Goal: Use online tool/utility: Utilize a website feature to perform a specific function

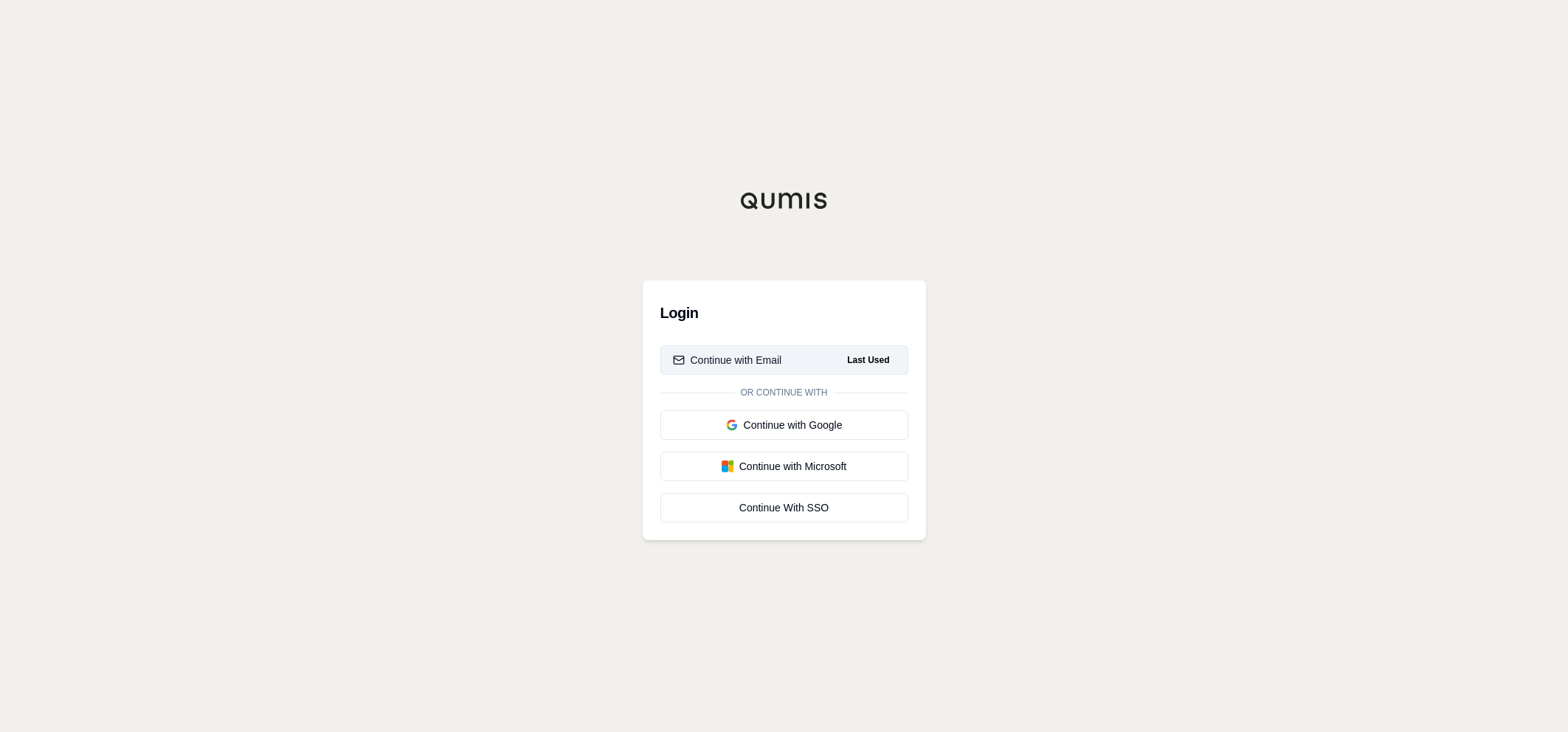
click at [754, 361] on div "Continue with Email" at bounding box center [727, 360] width 109 height 15
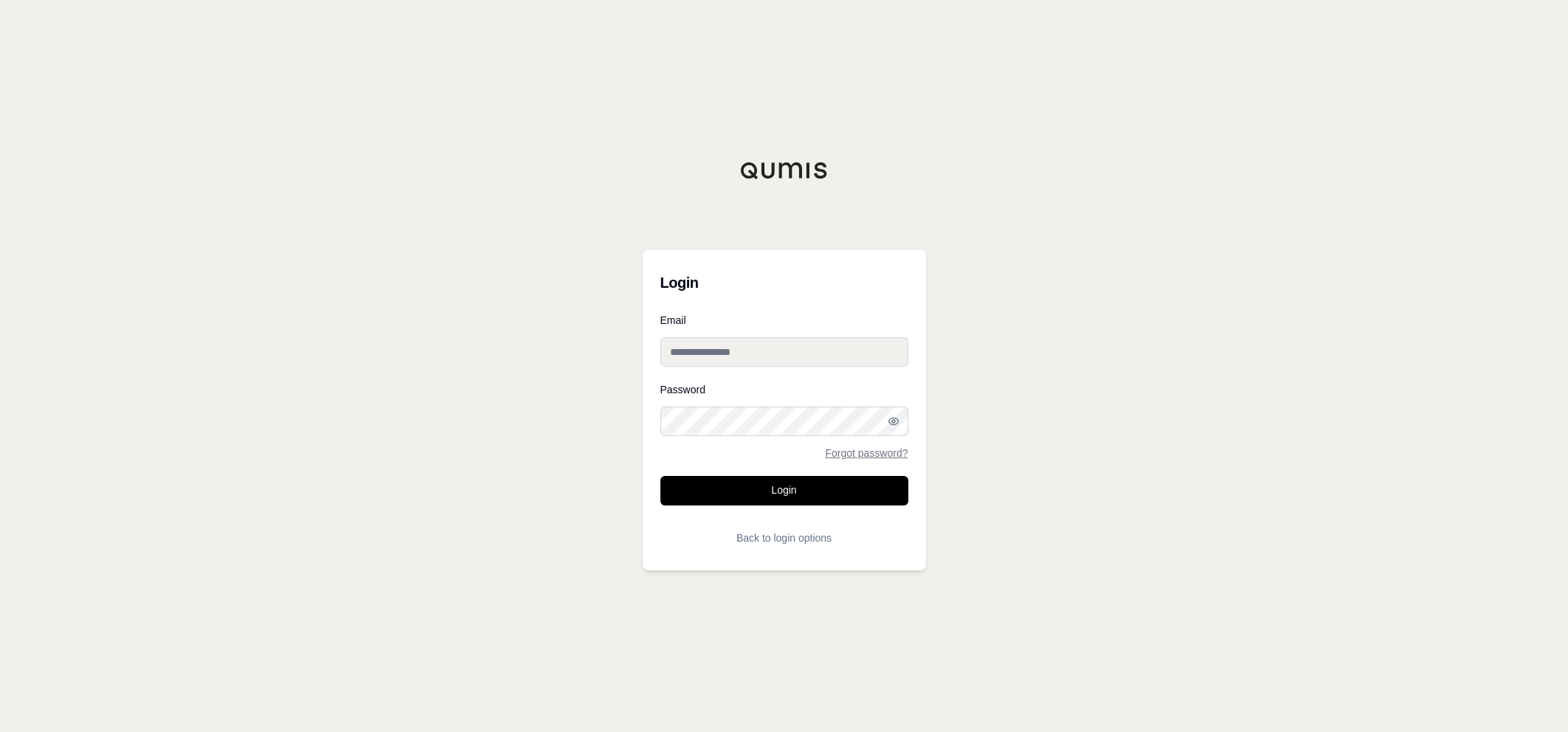
drag, startPoint x: 740, startPoint y: 356, endPoint x: 762, endPoint y: 354, distance: 22.1
click at [741, 355] on input "Email" at bounding box center [784, 352] width 248 height 29
type input "**********"
click at [660, 476] on button "Login" at bounding box center [784, 490] width 248 height 29
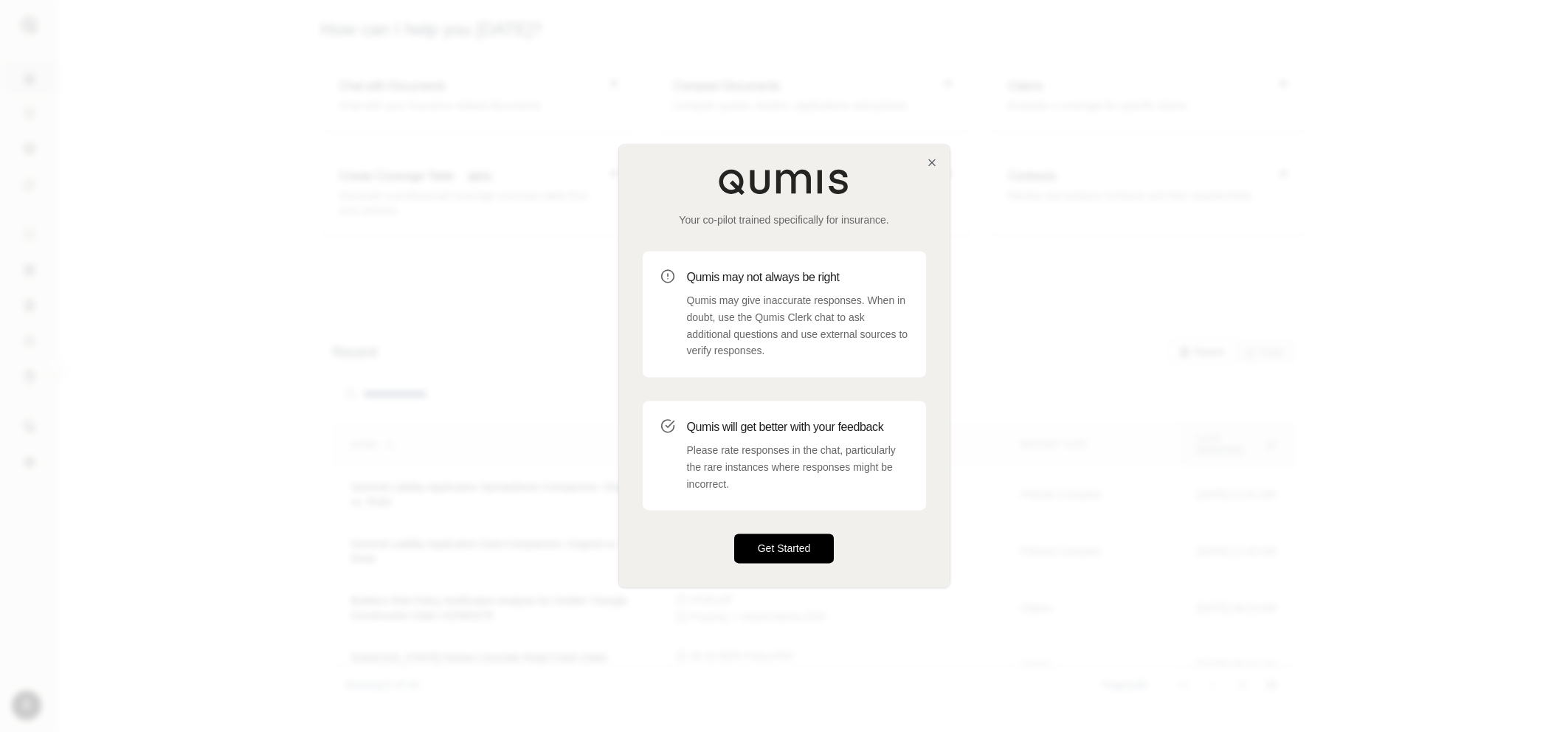
click at [785, 547] on button "Get Started" at bounding box center [784, 549] width 100 height 29
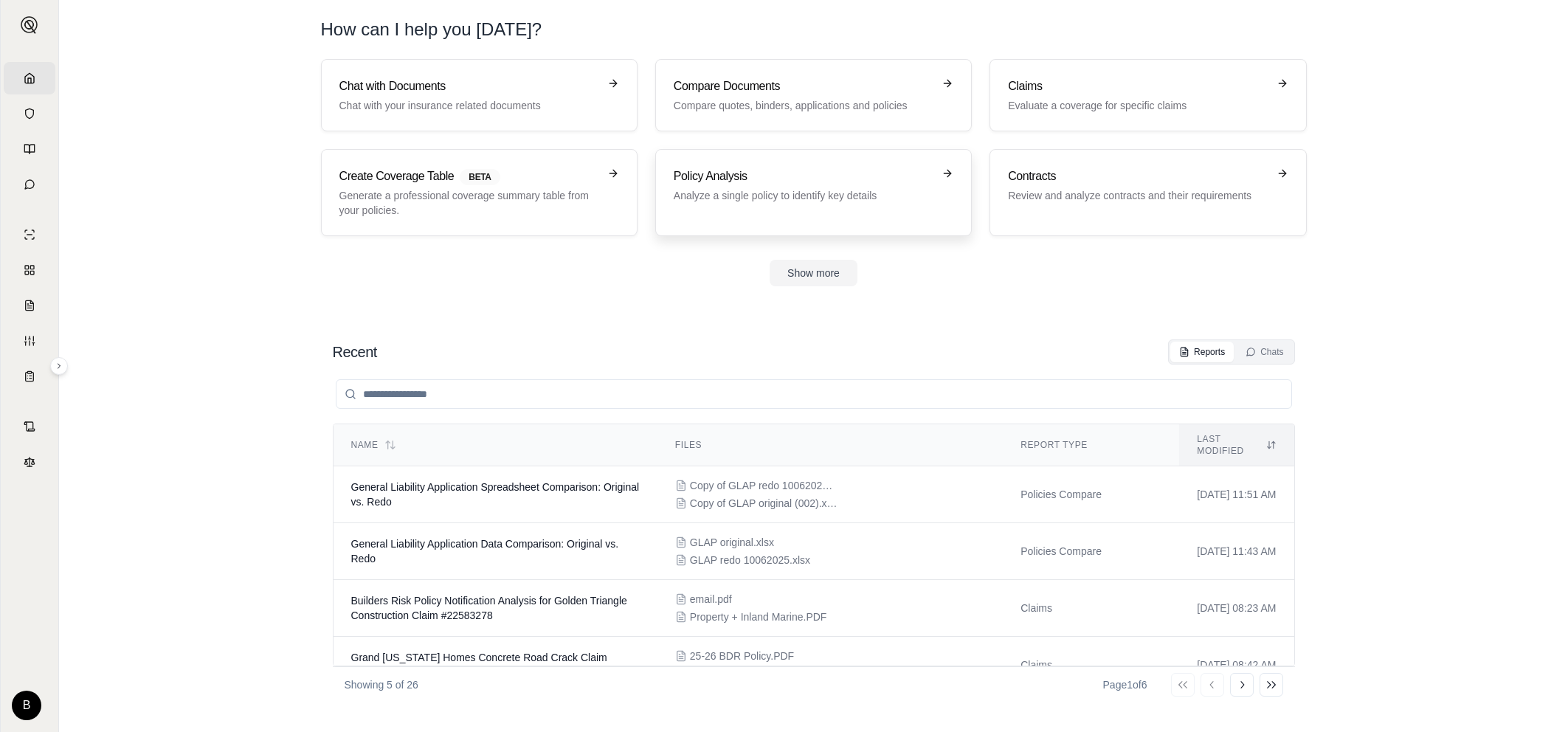
click at [708, 173] on h3 "Policy Analysis" at bounding box center [803, 176] width 259 height 17
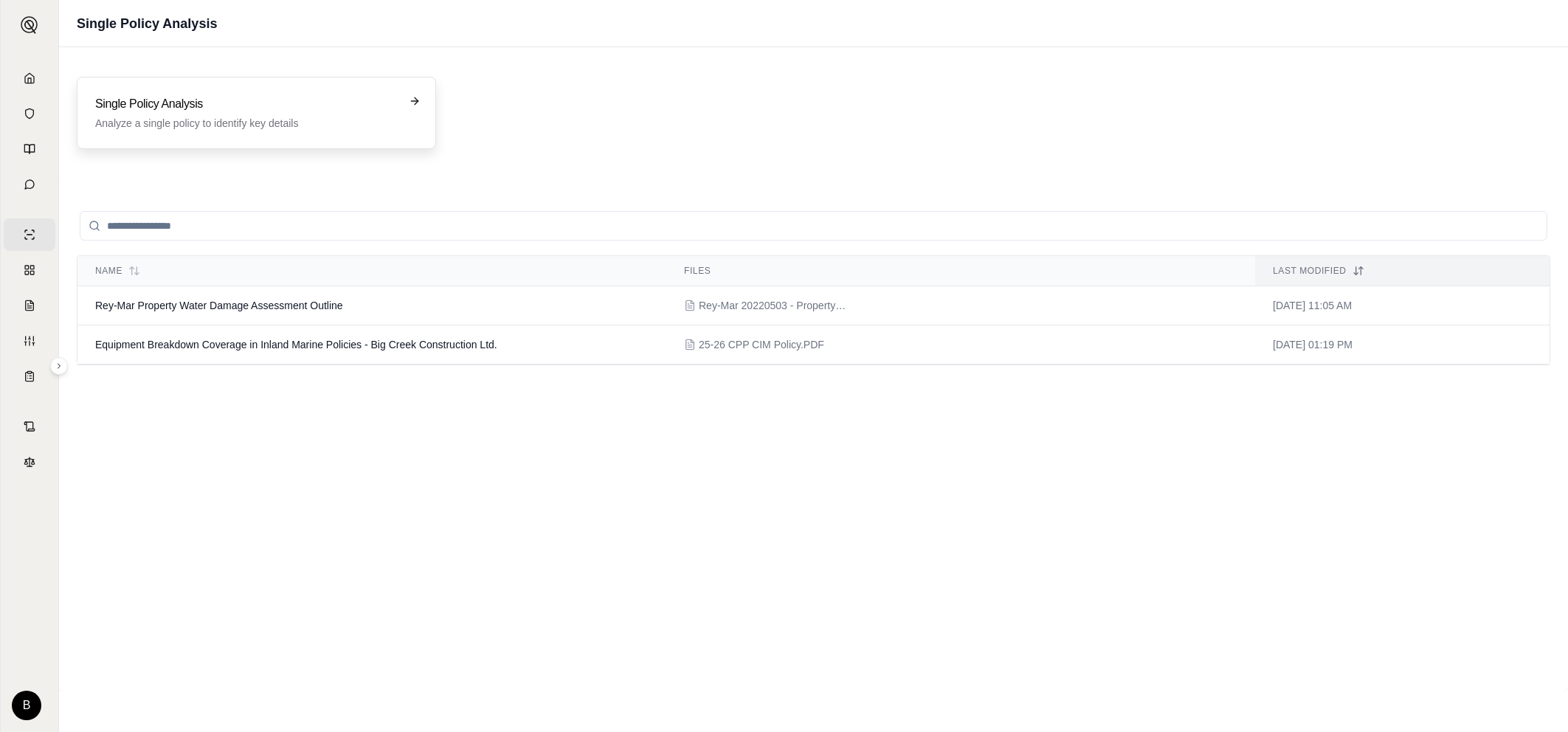
click at [160, 108] on h3 "Single Policy Analysis" at bounding box center [245, 103] width 302 height 17
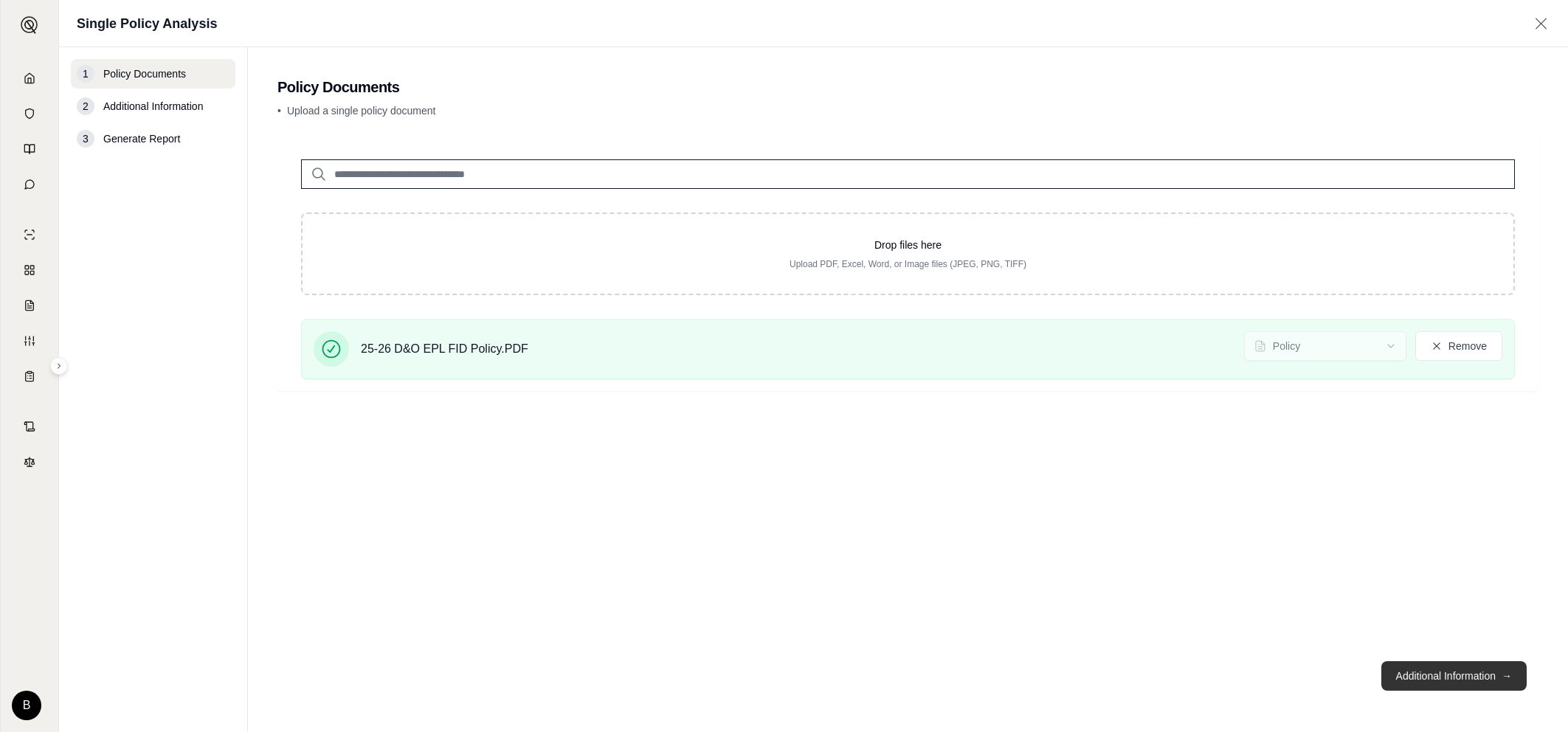
click at [1416, 671] on button "Additional Information →" at bounding box center [1453, 675] width 145 height 29
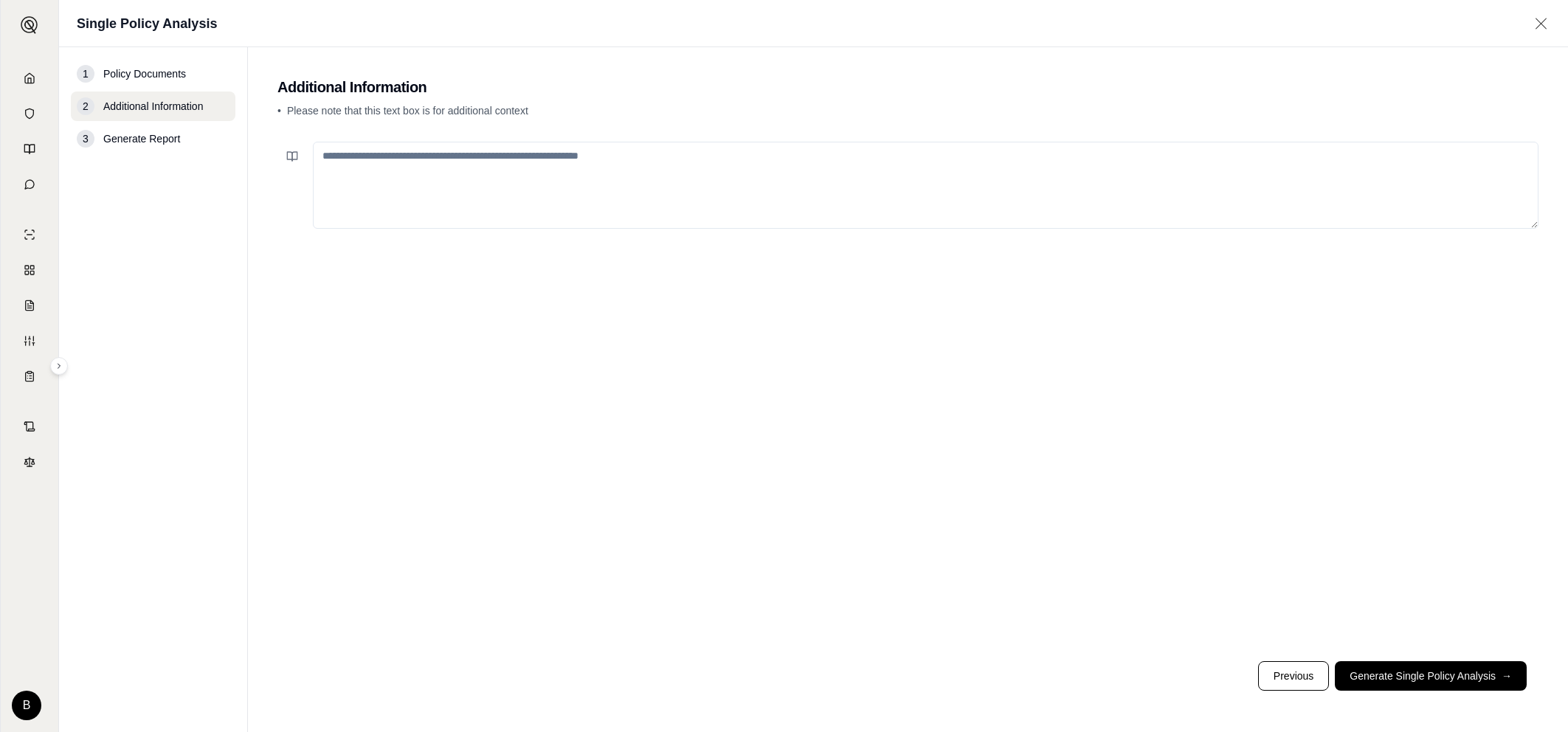
click at [365, 162] on textarea at bounding box center [925, 184] width 1225 height 87
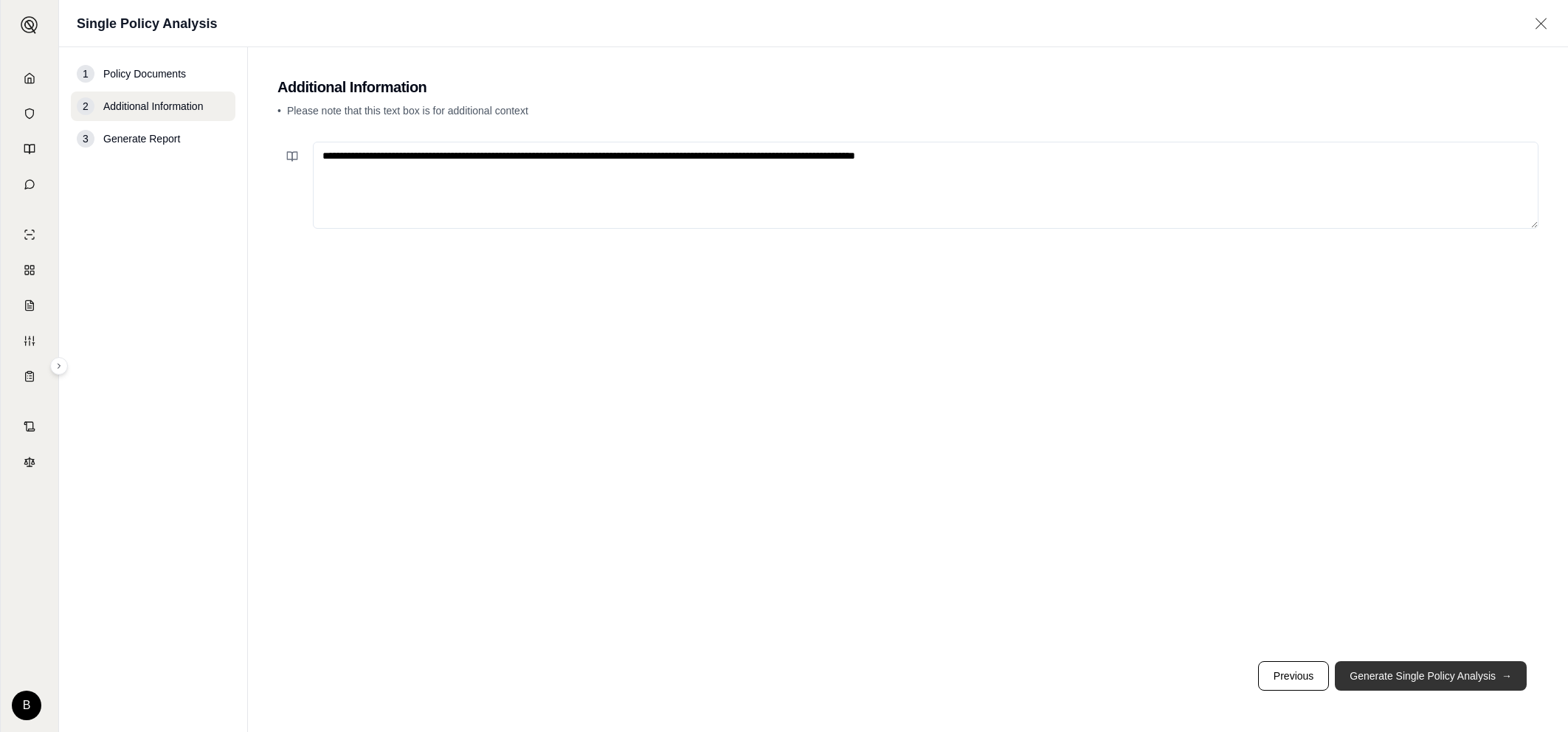
type textarea "**********"
click at [1390, 675] on button "Generate Single Policy Analysis →" at bounding box center [1430, 675] width 191 height 29
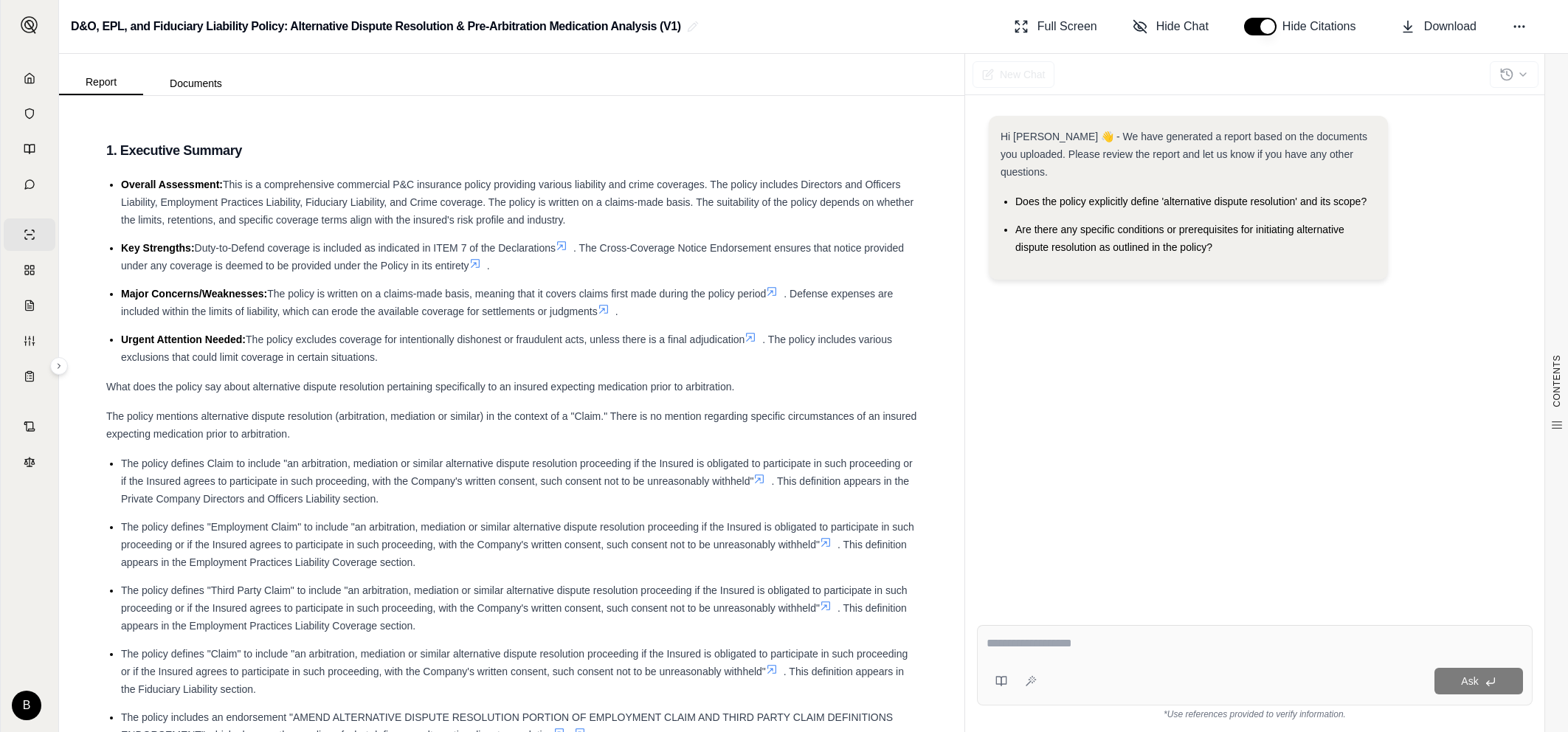
drag, startPoint x: 144, startPoint y: 201, endPoint x: 133, endPoint y: 195, distance: 12.5
click at [144, 201] on span "This is a comprehensive commercial P&C insurance policy providing various liabi…" at bounding box center [517, 202] width 792 height 47
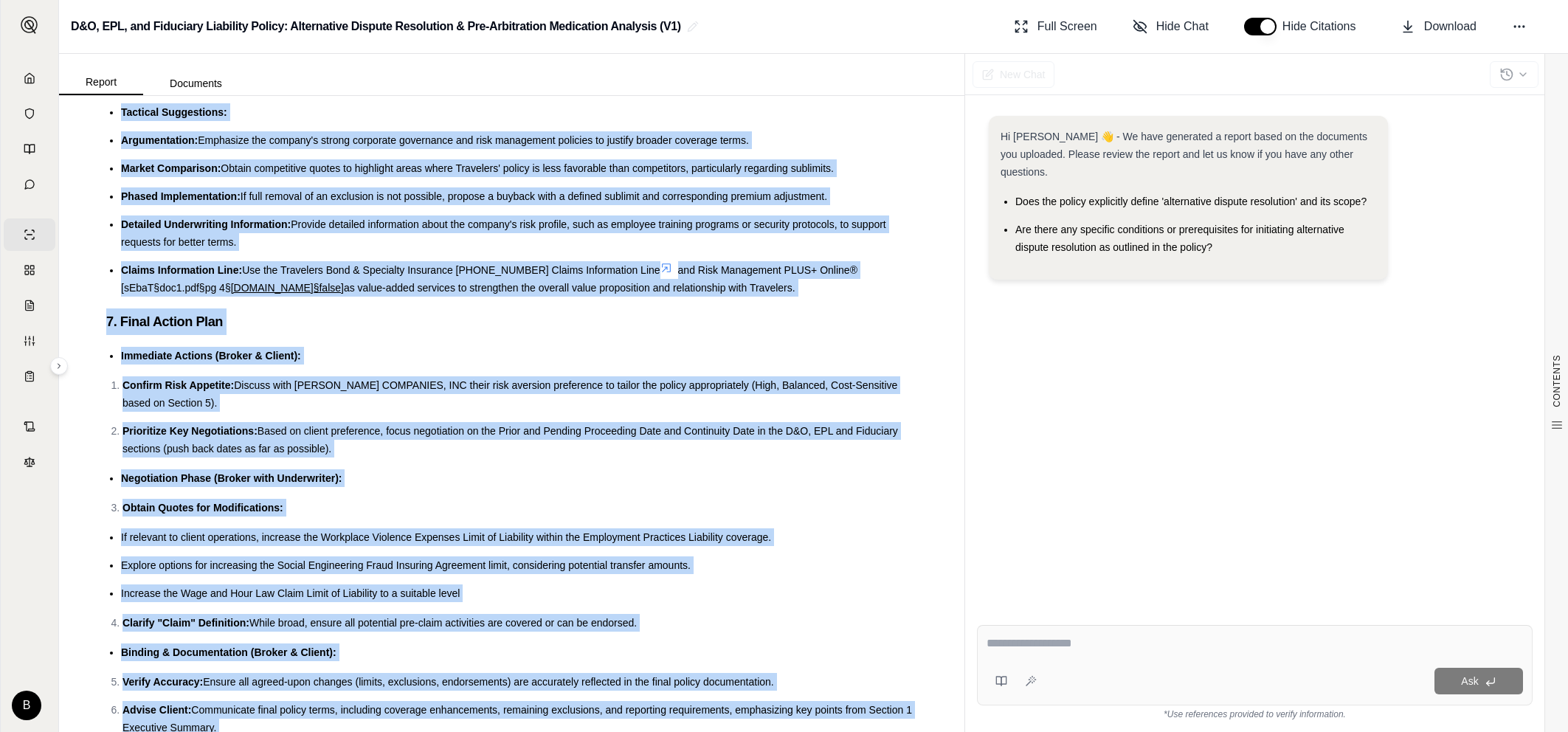
scroll to position [10352, 0]
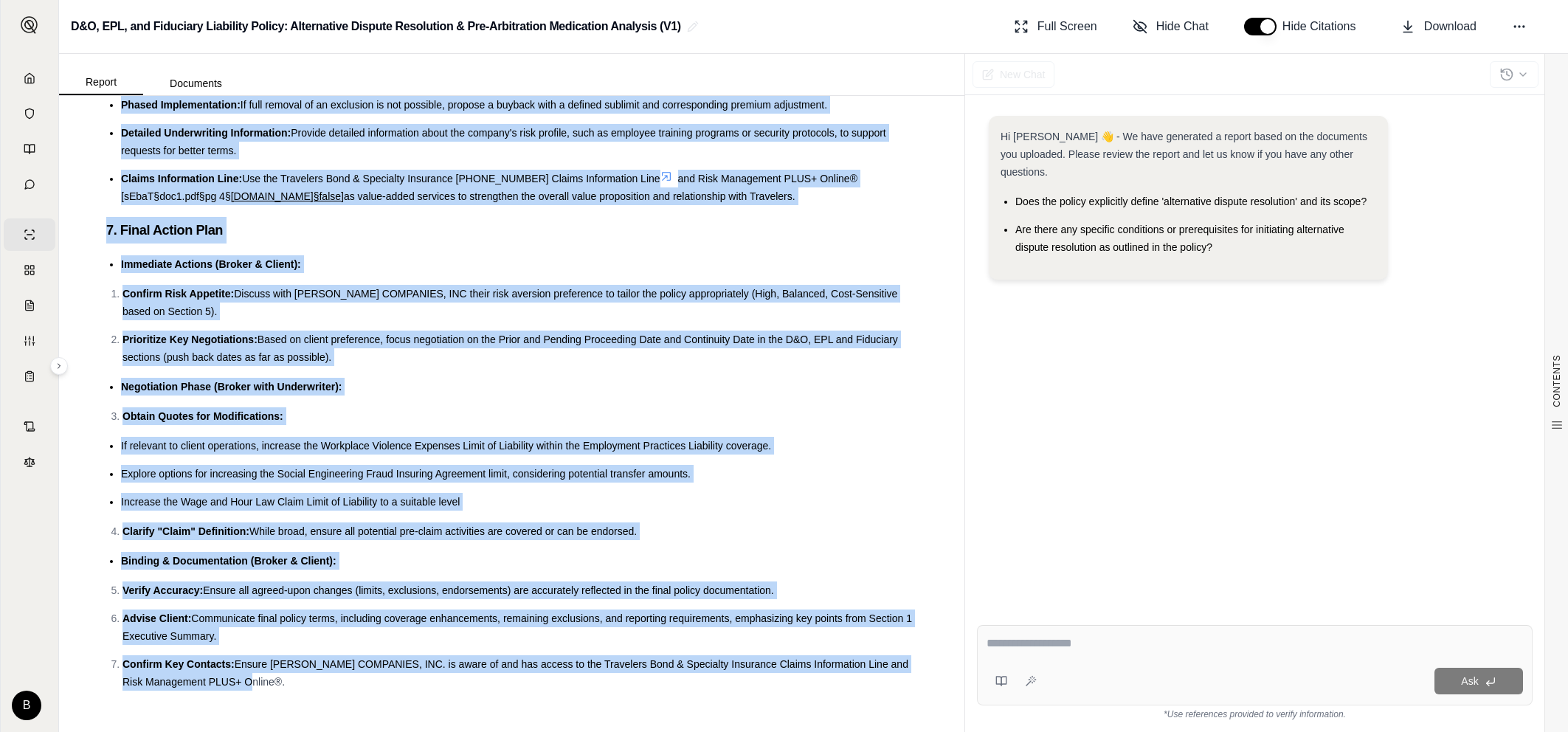
drag, startPoint x: 127, startPoint y: 145, endPoint x: 634, endPoint y: 768, distance: 803.2
click at [634, 731] on html "Home Vault Prompts Chats Single Policy Comparisons Claims Custom Report Coverag…" at bounding box center [784, 366] width 1568 height 732
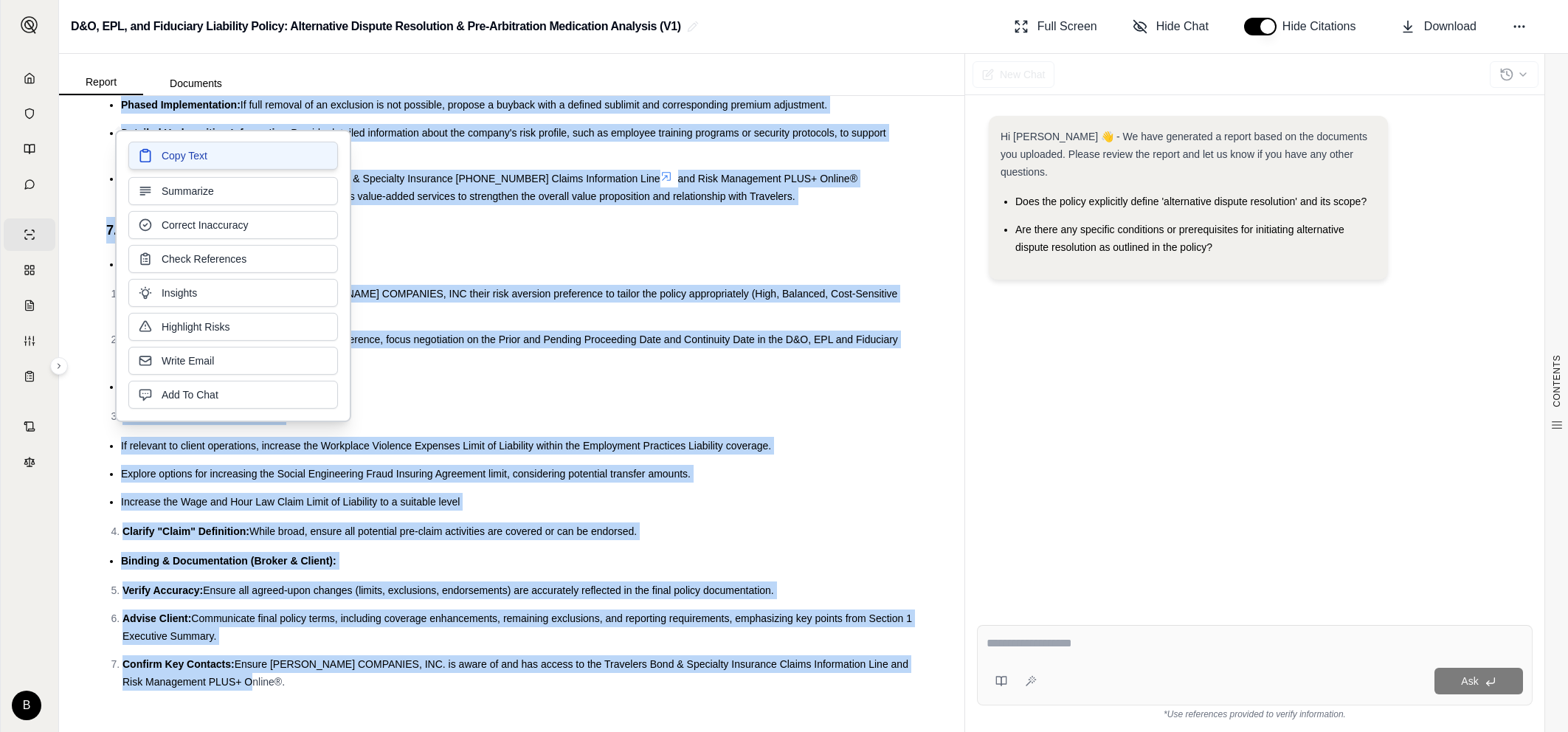
drag, startPoint x: 178, startPoint y: 176, endPoint x: 179, endPoint y: 154, distance: 22.0
click at [179, 154] on span "Copy Text" at bounding box center [184, 156] width 46 height 15
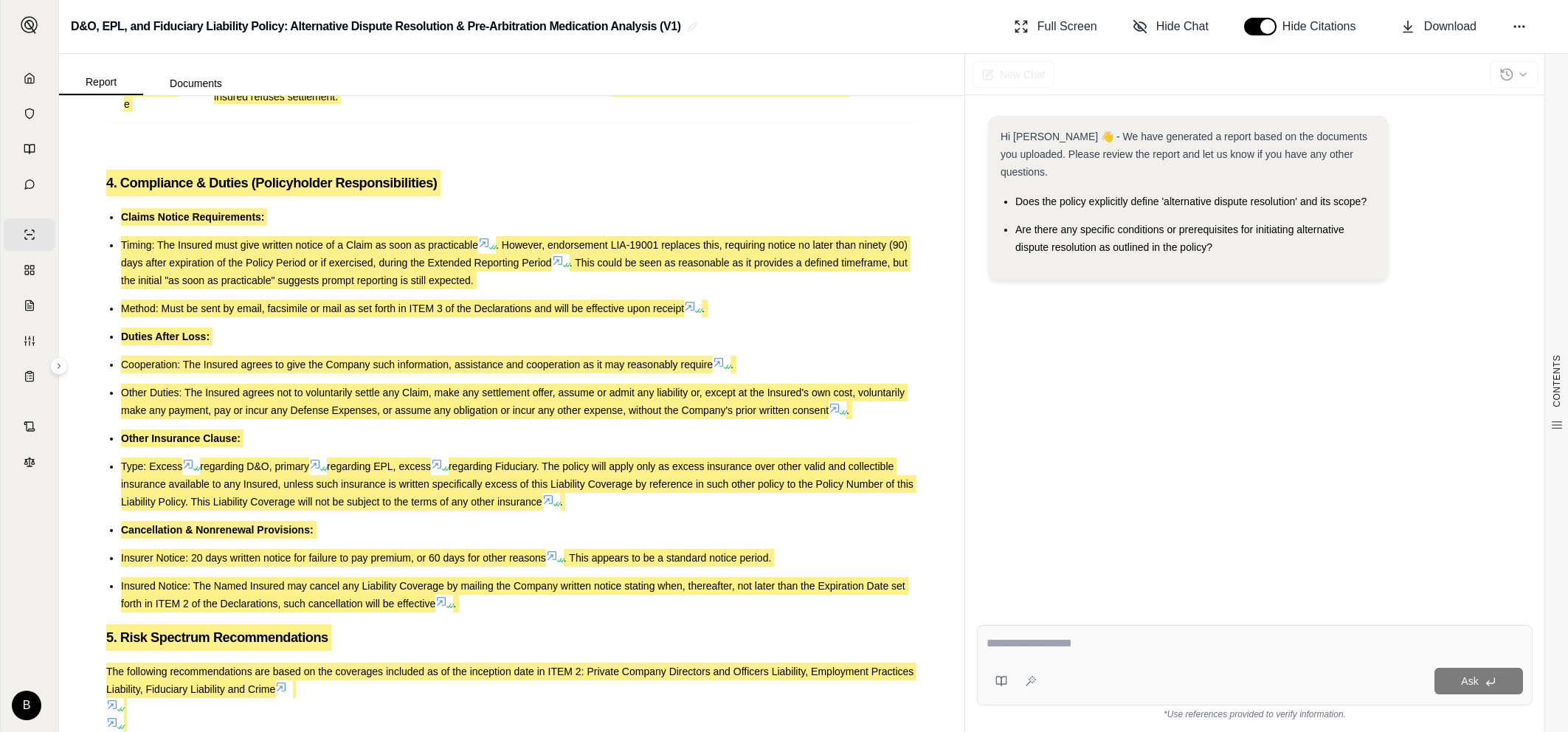
scroll to position [7278, 0]
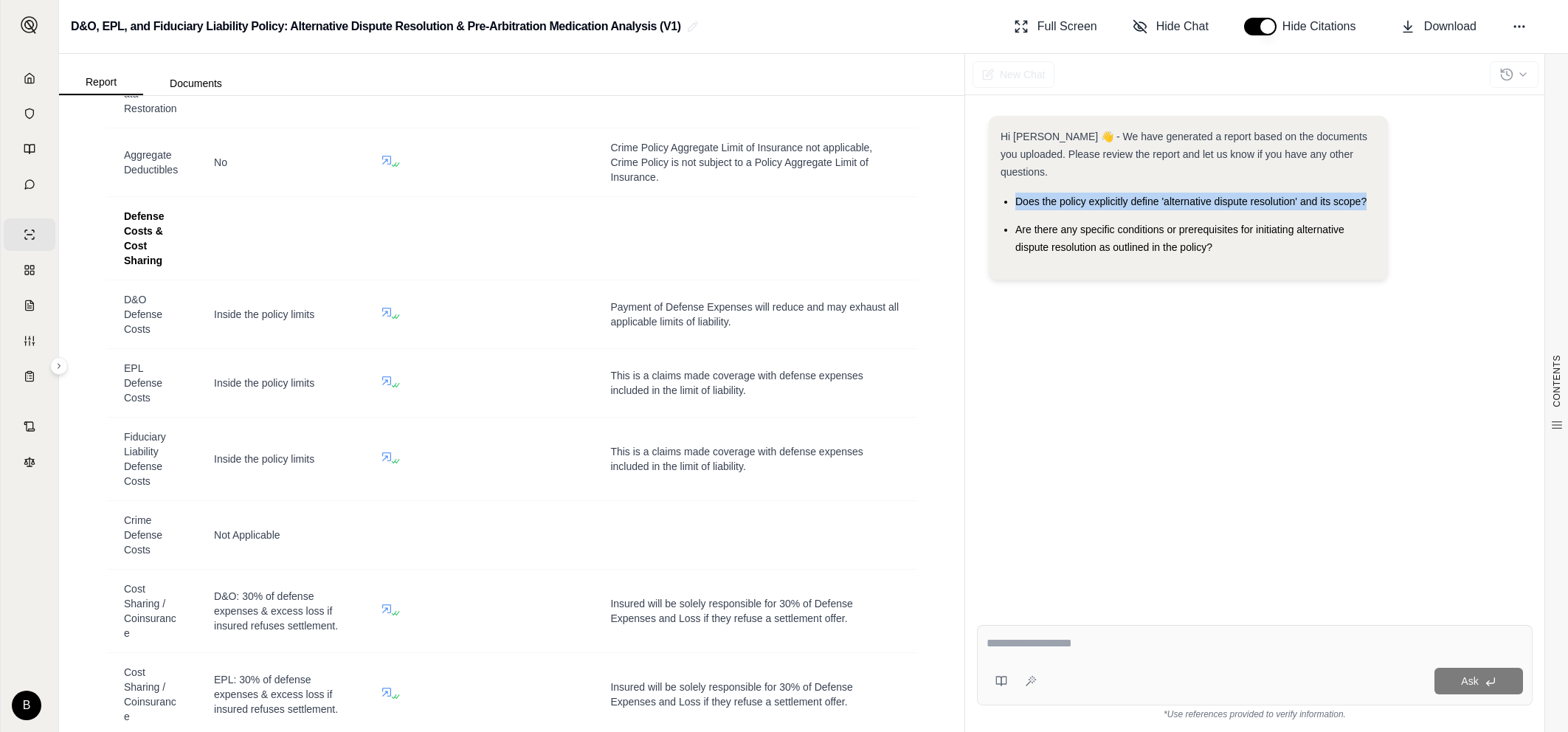
drag, startPoint x: 1017, startPoint y: 200, endPoint x: 1296, endPoint y: 188, distance: 279.3
click at [1377, 196] on div "Hi [PERSON_NAME] 👋 - We have generated a report based on the documents you uplo…" at bounding box center [1188, 198] width 399 height 164
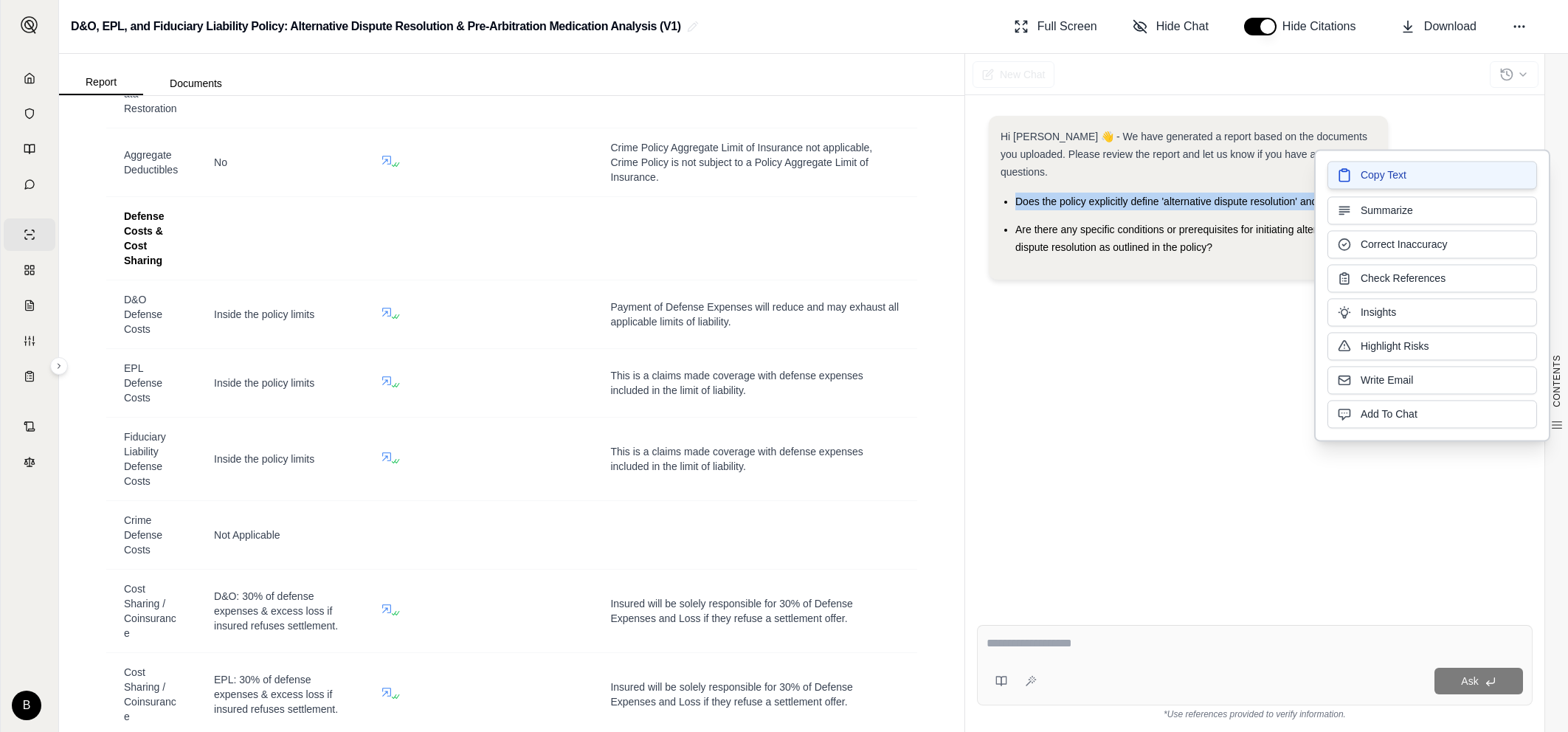
click at [1356, 170] on button "Copy Text" at bounding box center [1432, 174] width 210 height 28
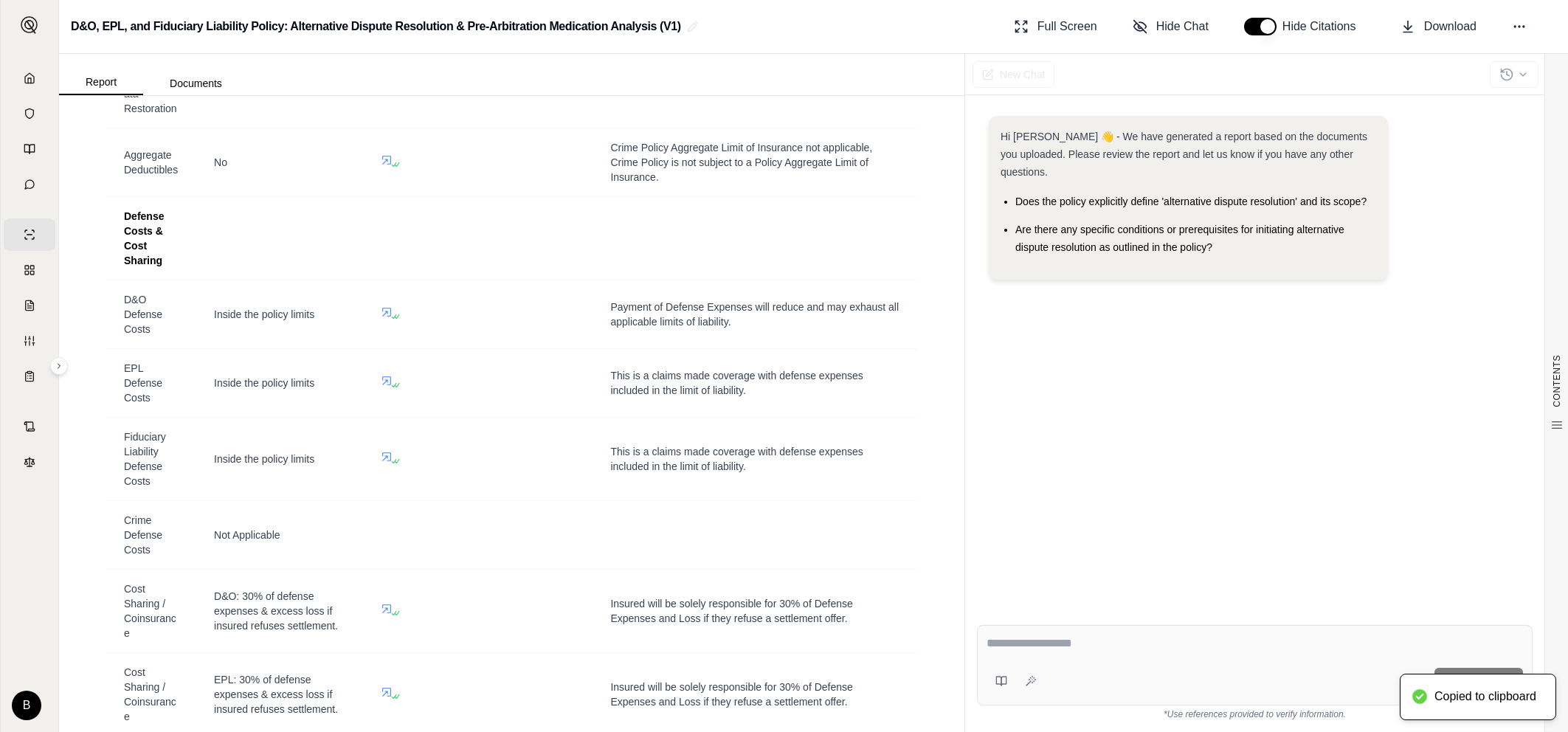
click at [1074, 644] on textarea at bounding box center [1254, 643] width 536 height 17
paste textarea "**********"
type textarea "**********"
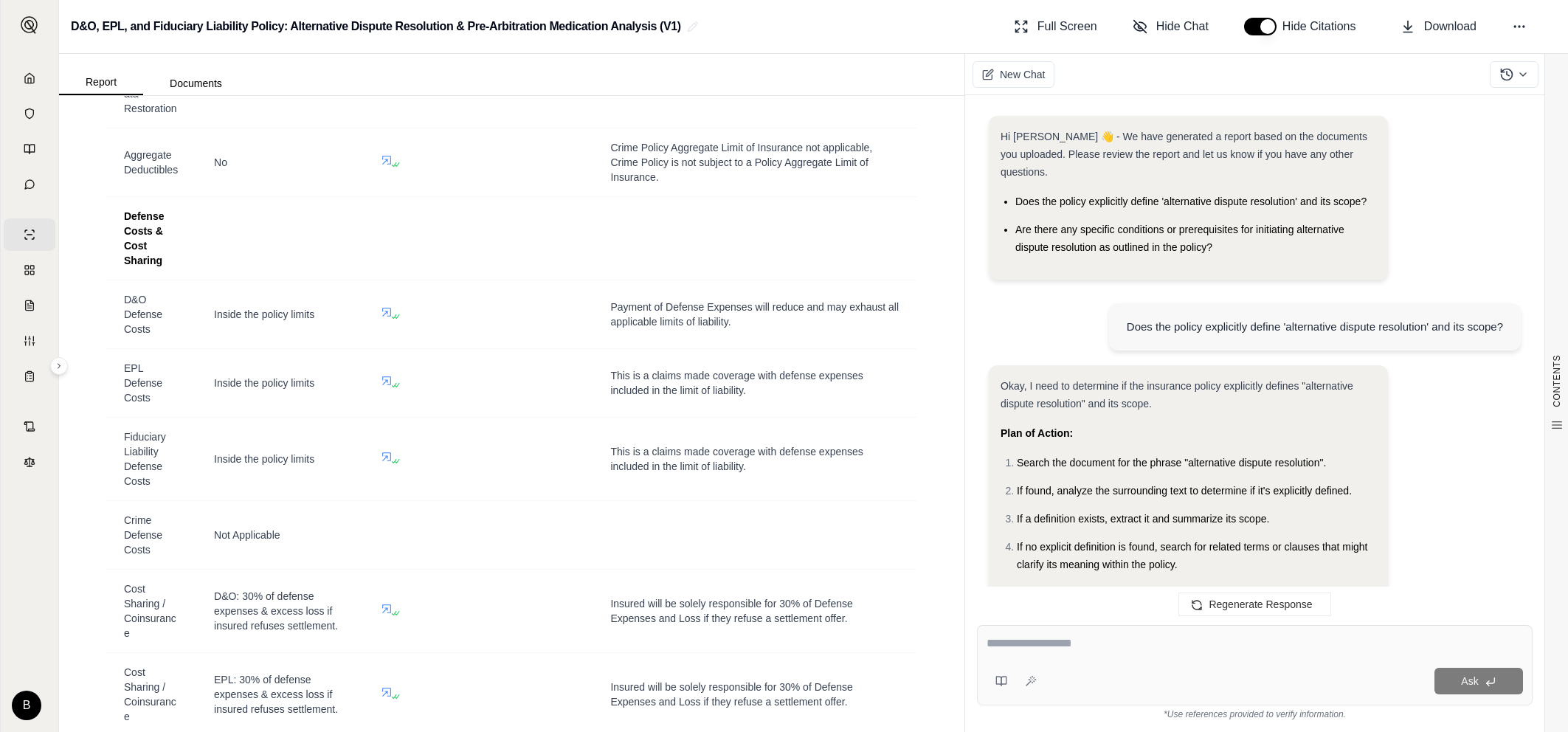
scroll to position [966, 0]
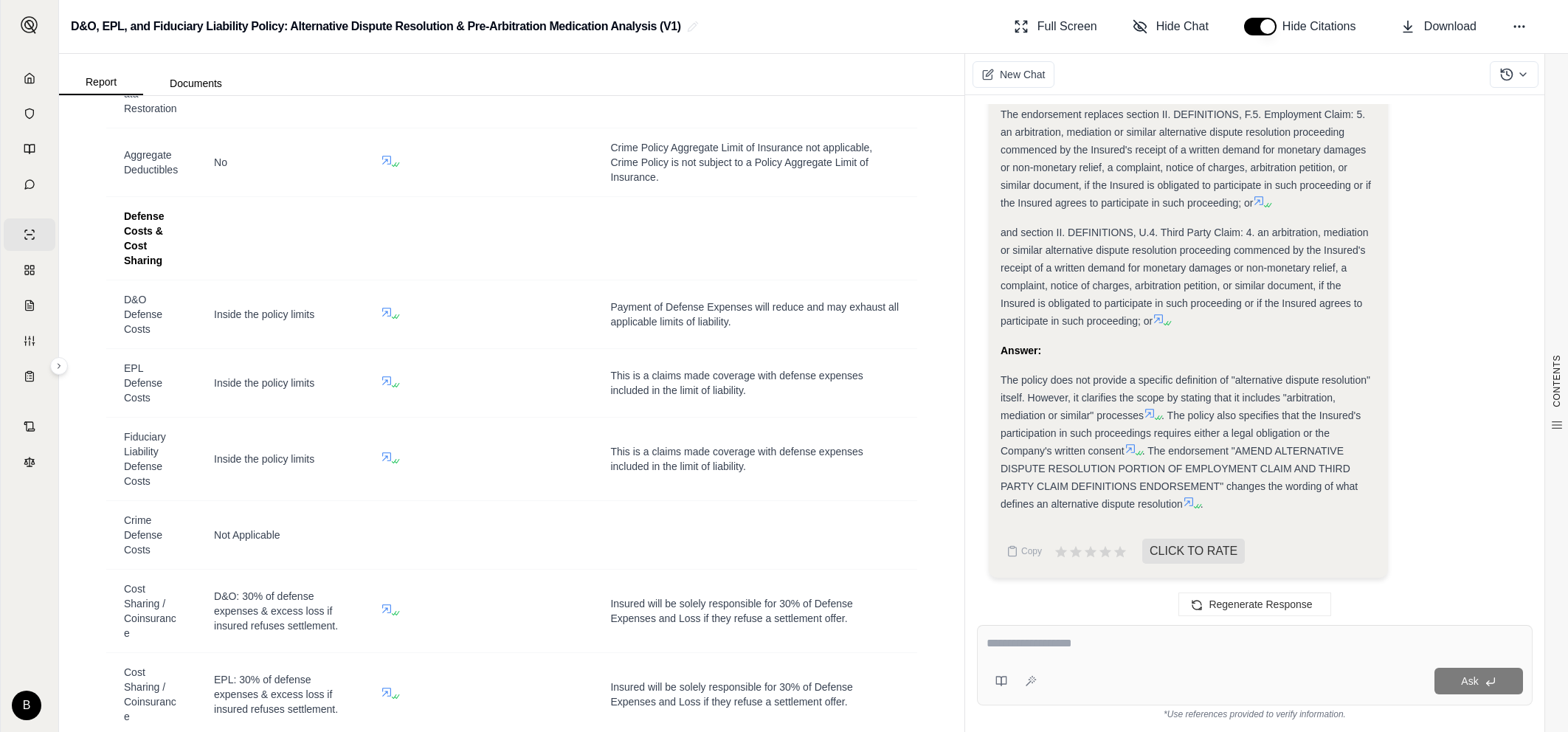
drag, startPoint x: 1214, startPoint y: 544, endPoint x: 1081, endPoint y: 276, distance: 299.2
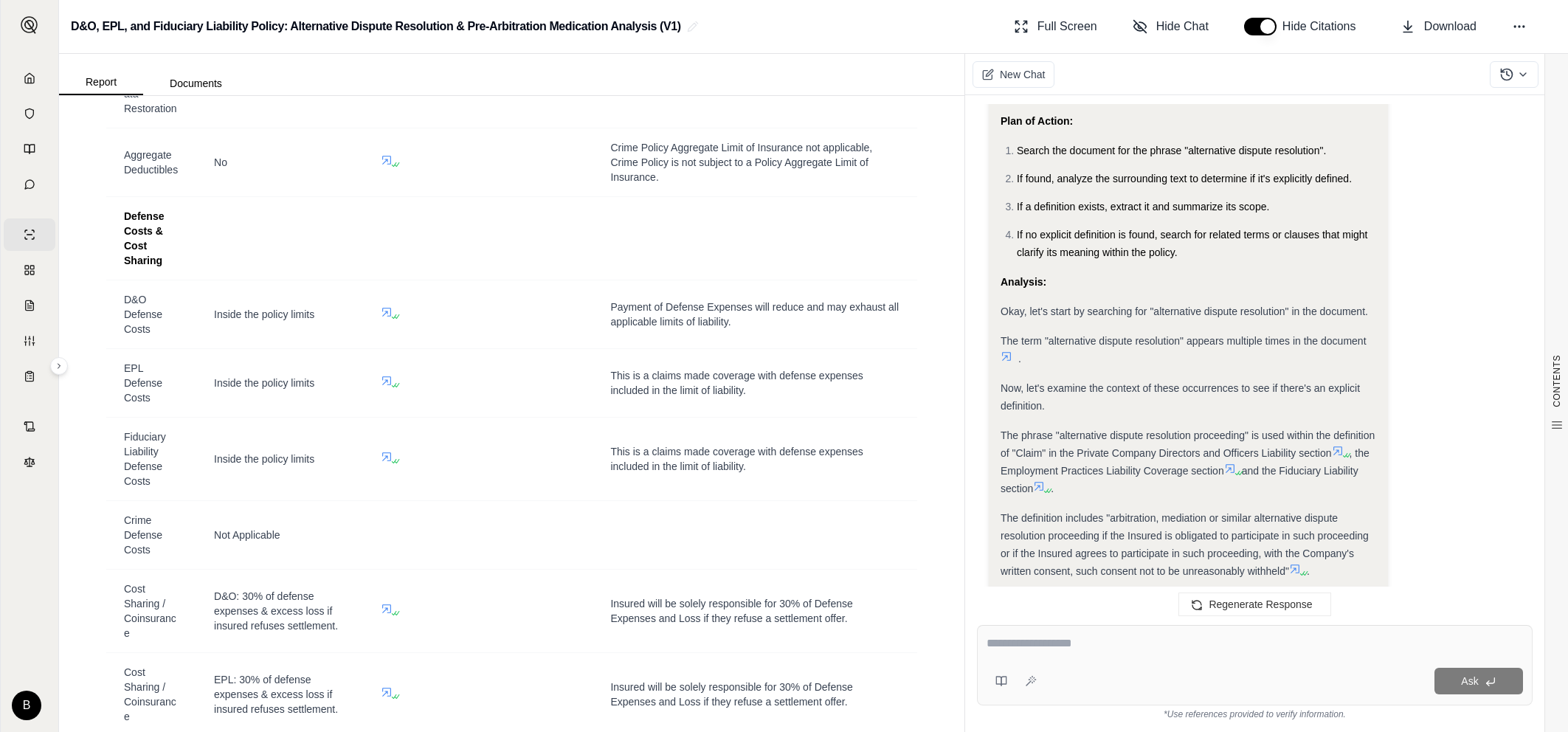
scroll to position [325, 0]
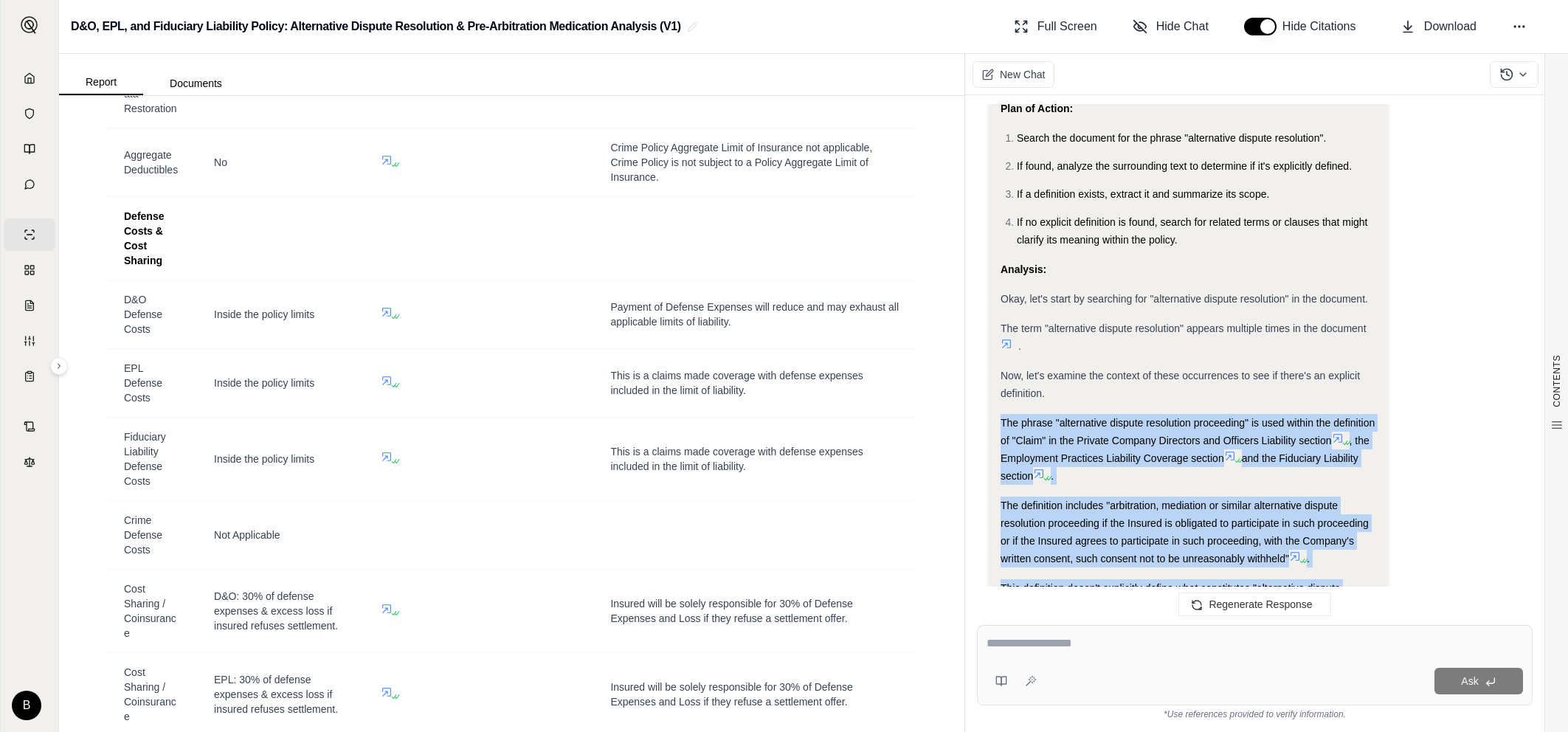
drag, startPoint x: 1212, startPoint y: 507, endPoint x: 997, endPoint y: 413, distance: 234.7
click at [997, 413] on div "Okay, I need to determine if the insurance policy explicitly defines "alternati…" at bounding box center [1188, 629] width 399 height 1176
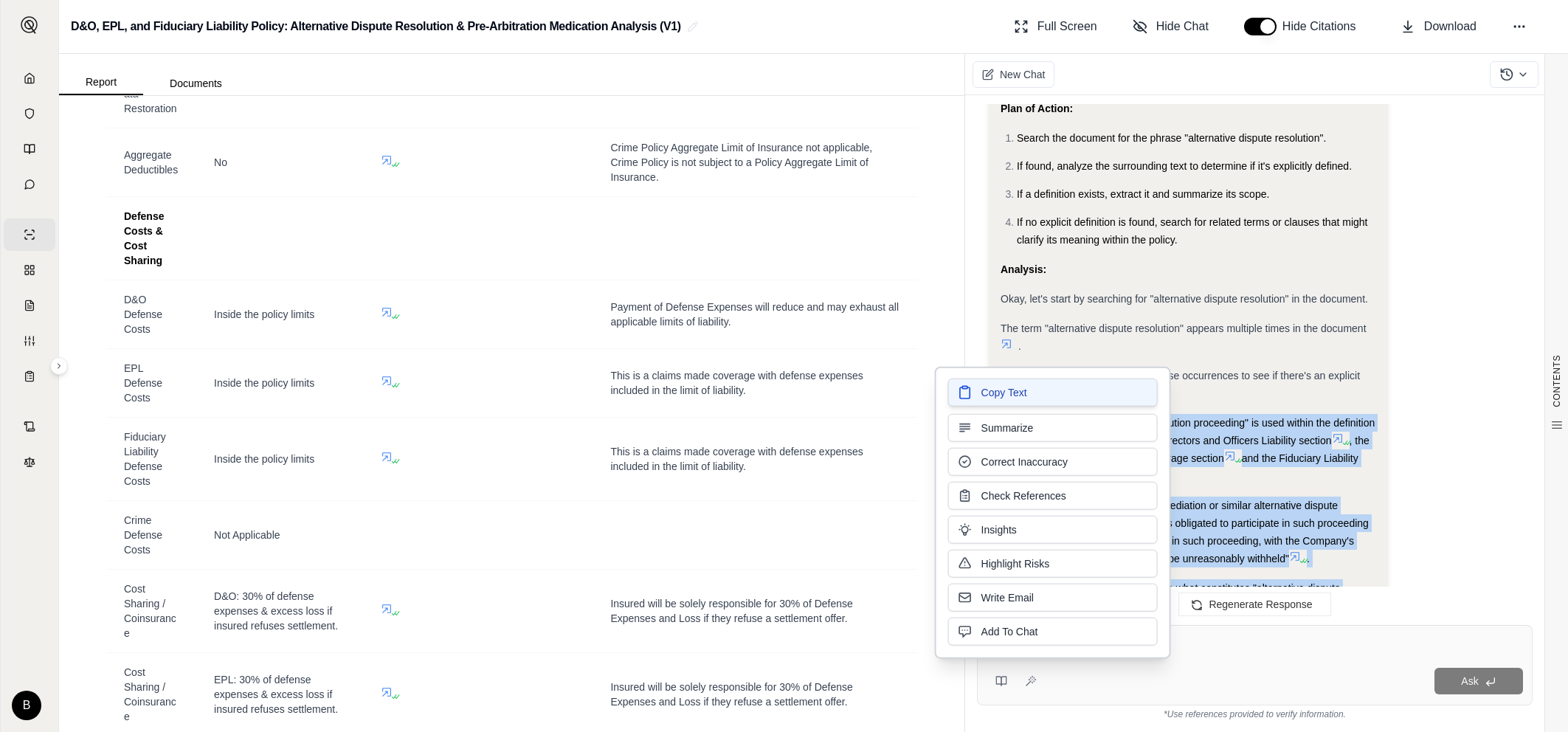
click at [993, 385] on span "Copy Text" at bounding box center [1004, 392] width 46 height 15
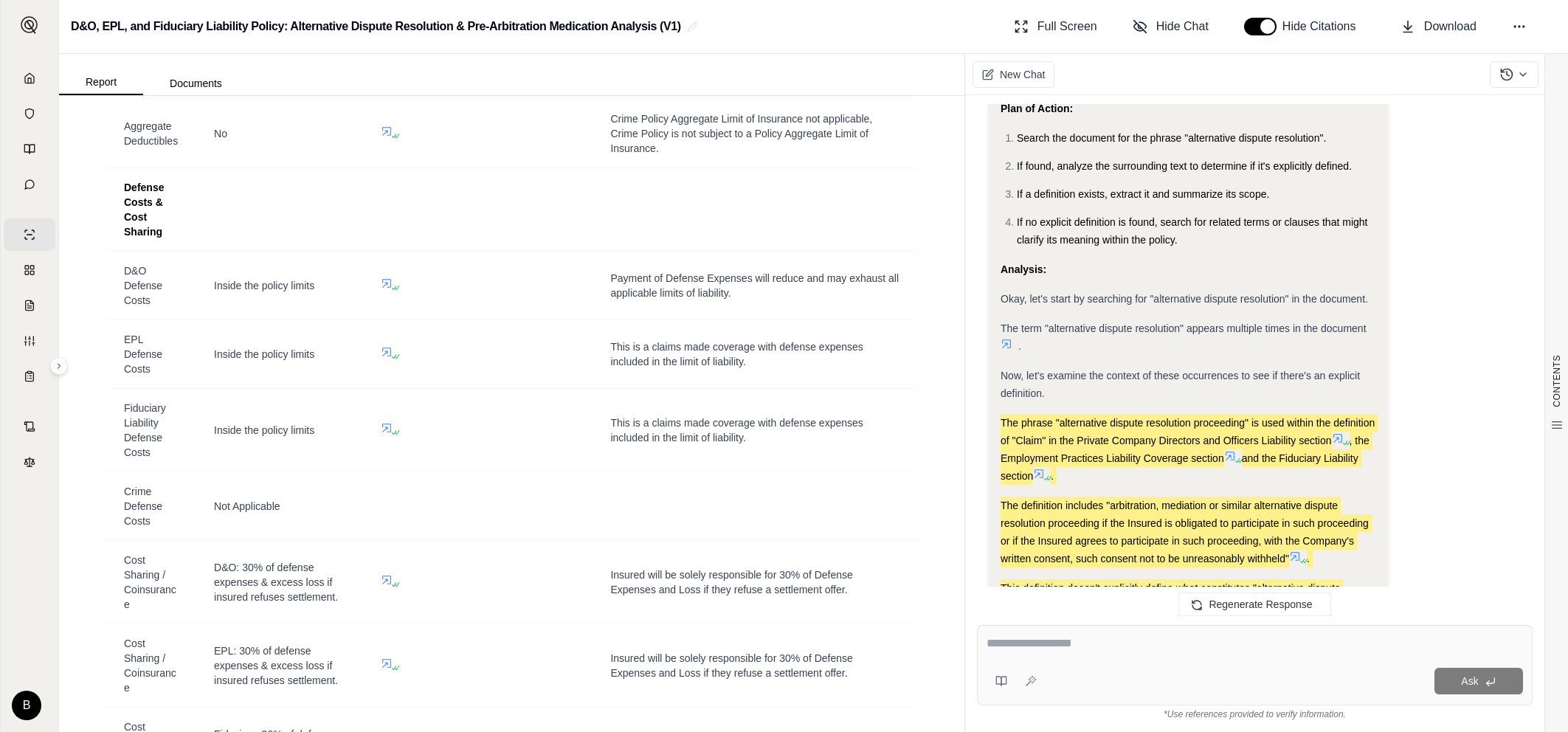
scroll to position [7278, 0]
